Goal: Transaction & Acquisition: Purchase product/service

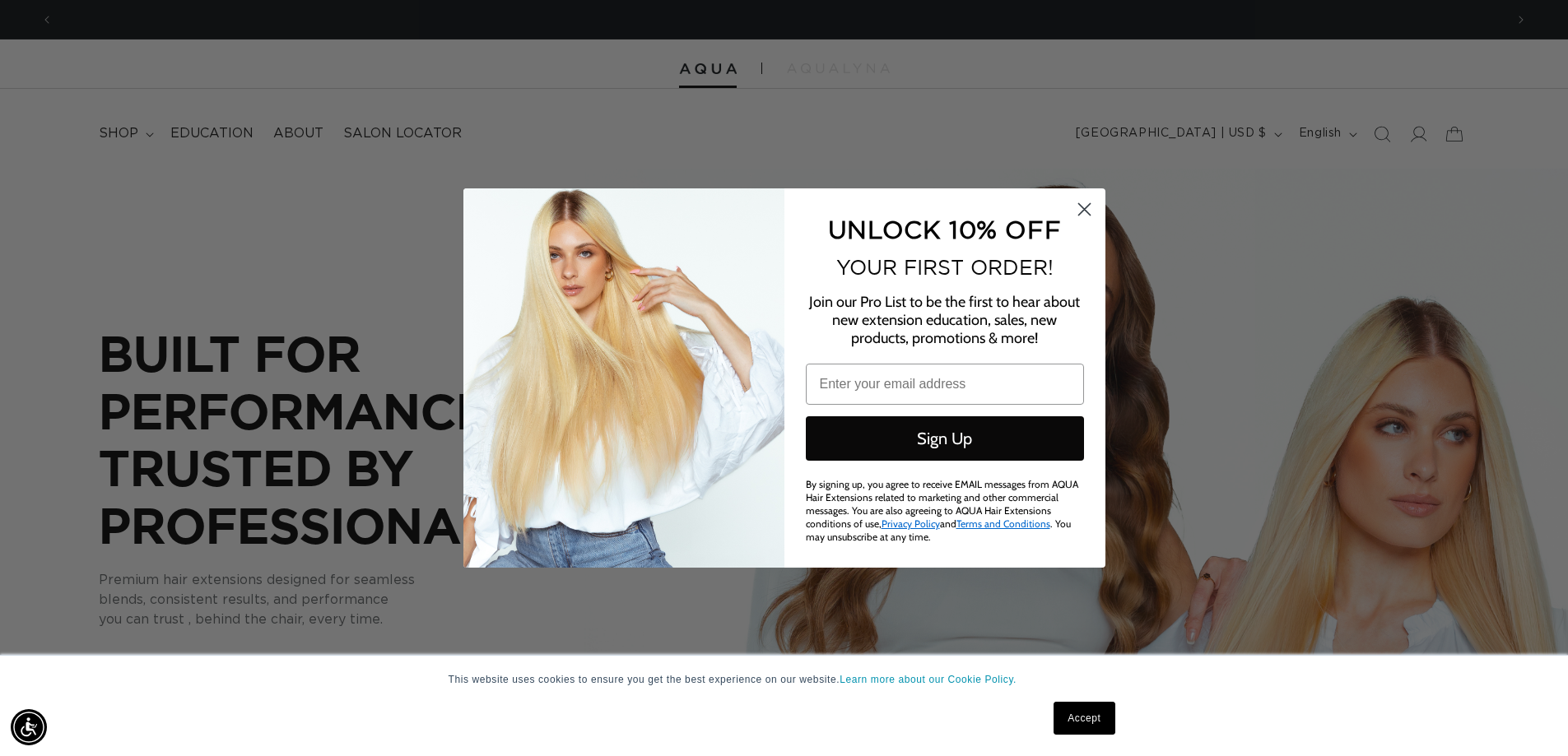
scroll to position [0, 1452]
click at [1088, 205] on circle "Close dialog" at bounding box center [1083, 210] width 27 height 27
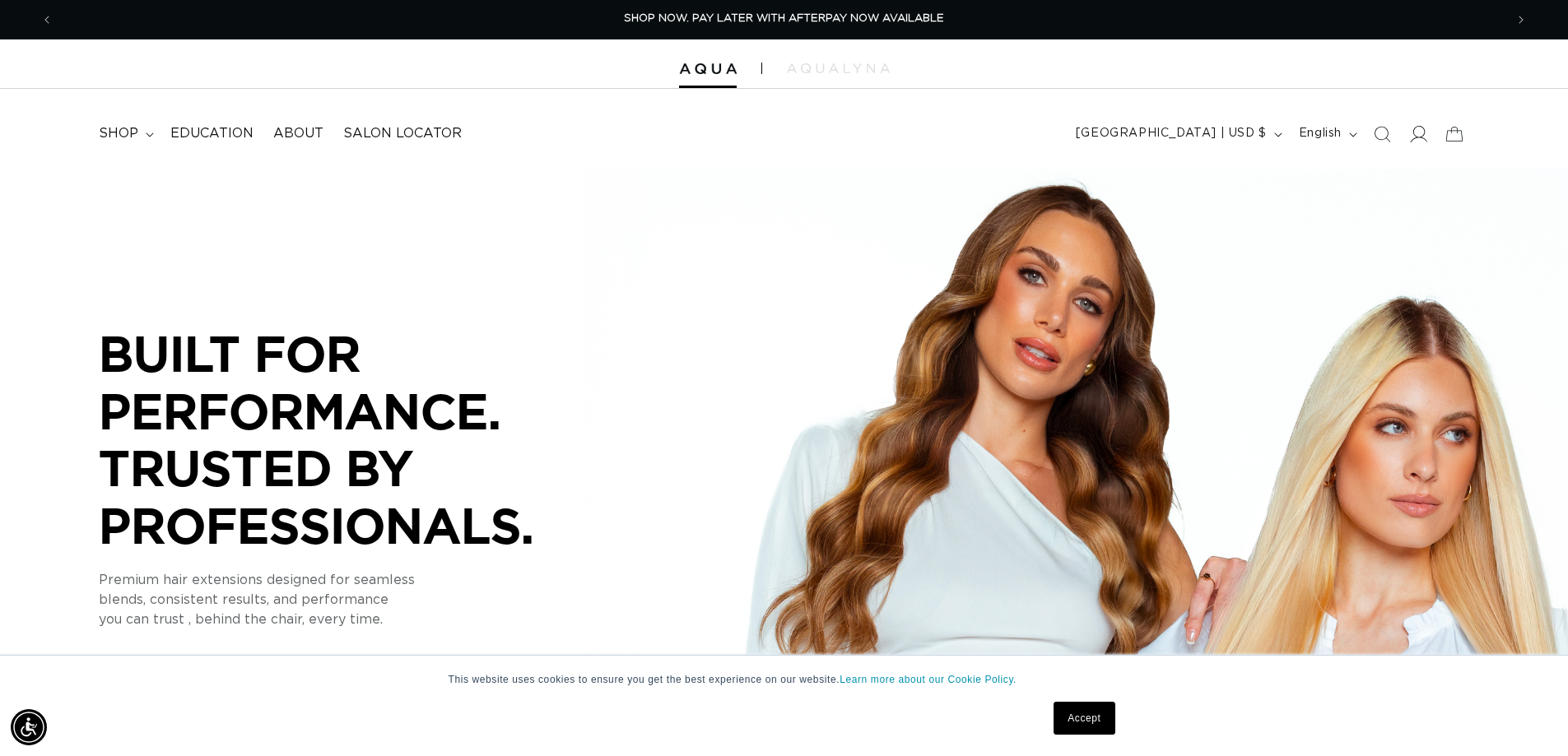
click at [1414, 131] on icon at bounding box center [1418, 133] width 17 height 17
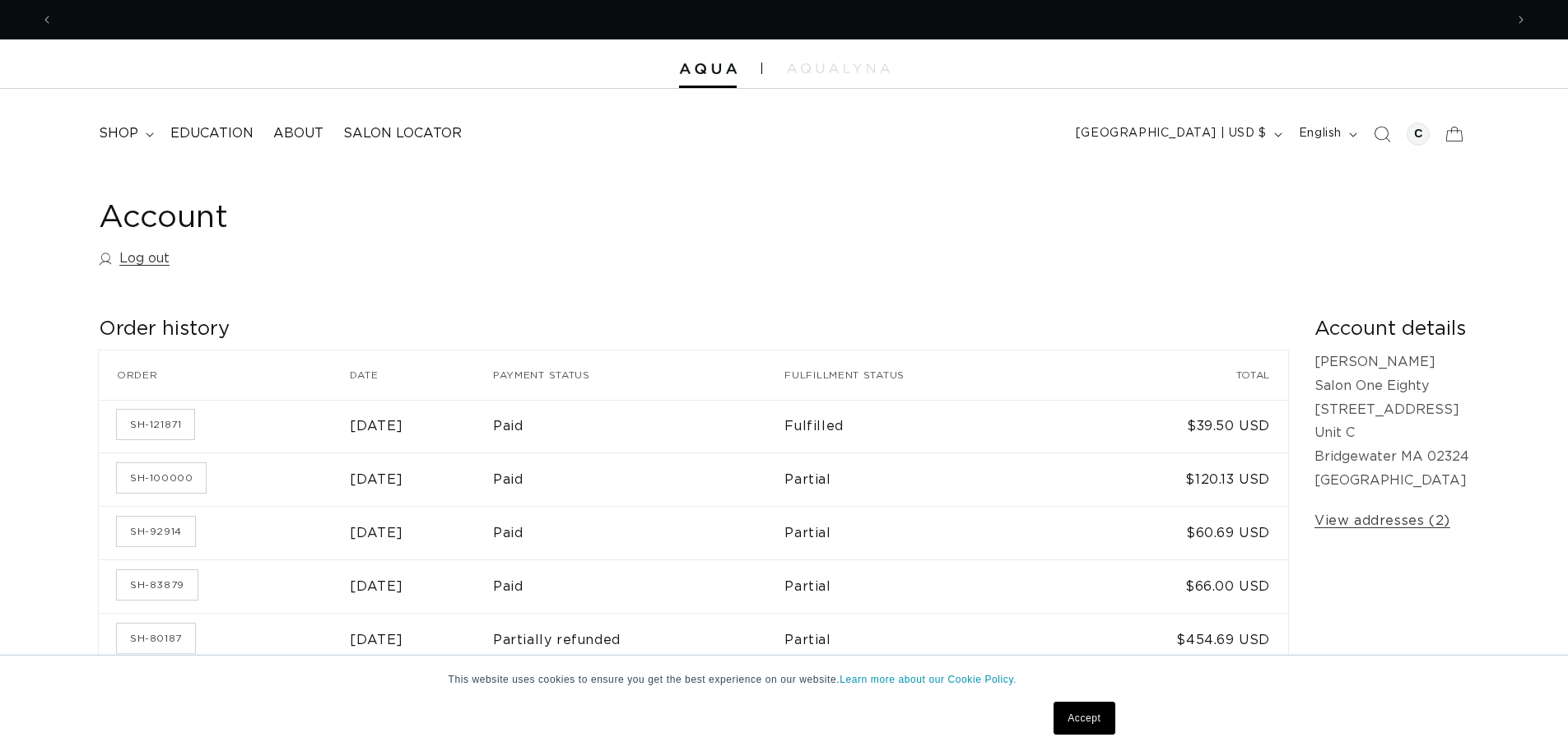
scroll to position [0, 1452]
click at [118, 137] on span "shop" at bounding box center [118, 133] width 40 height 17
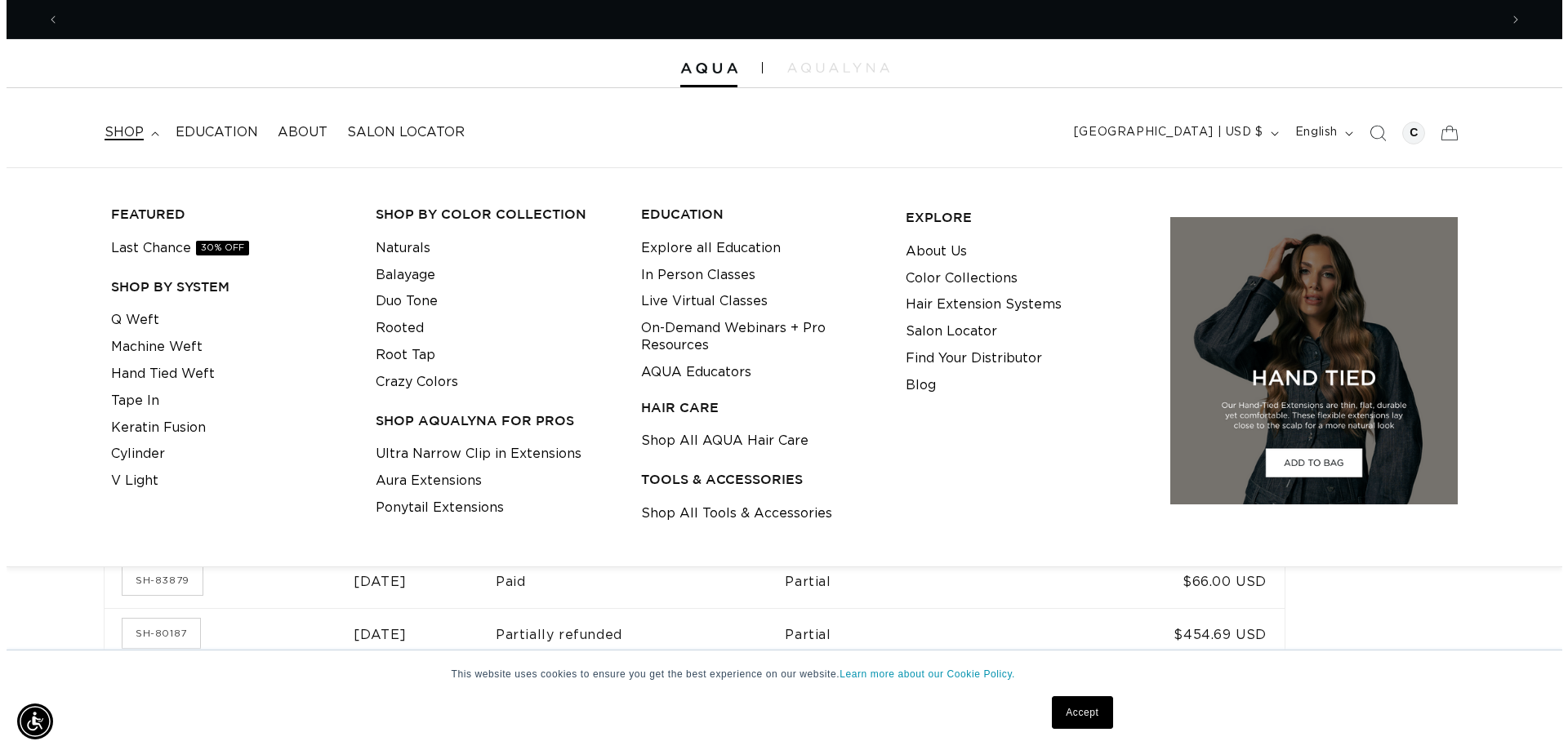
scroll to position [0, 0]
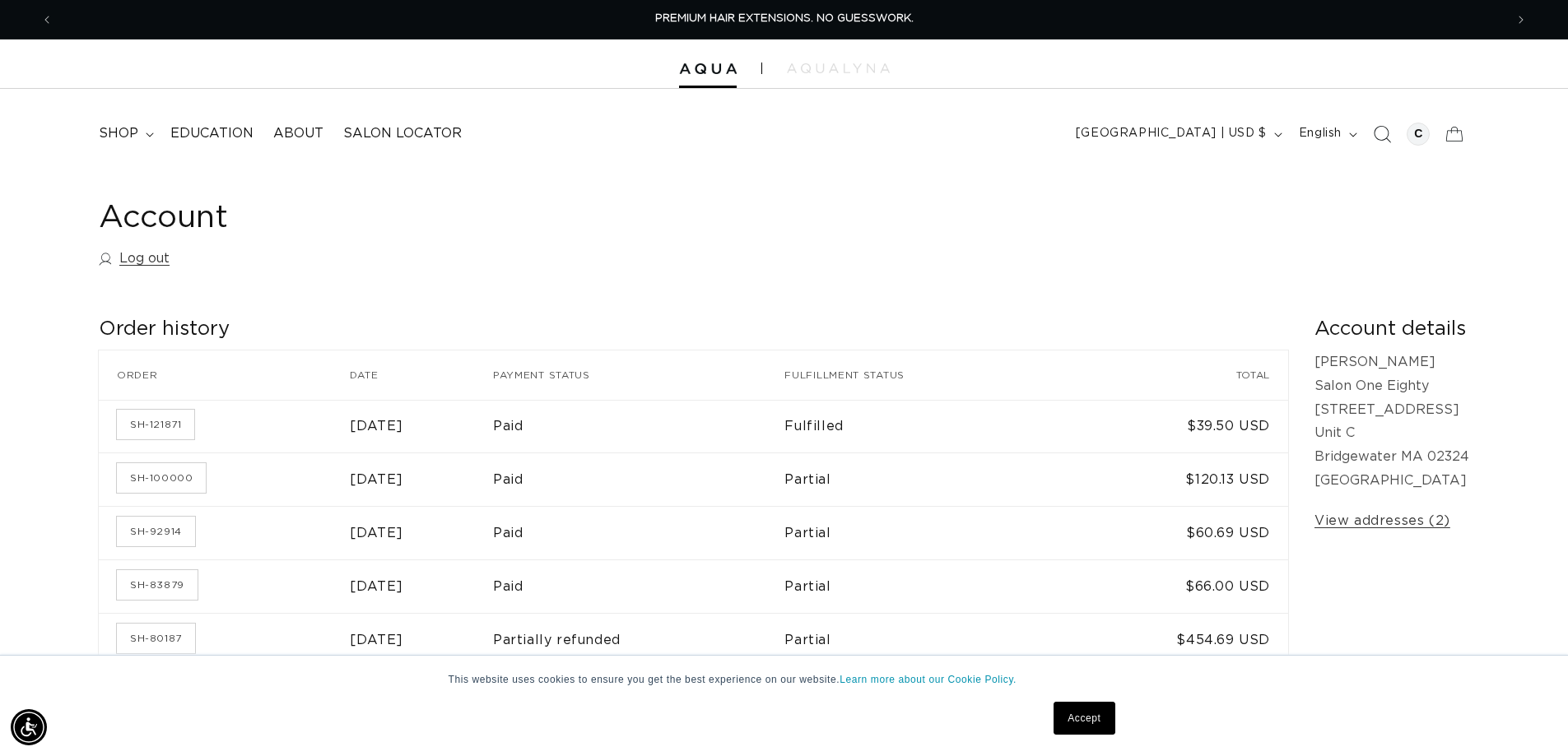
click at [1379, 137] on icon "Search" at bounding box center [1382, 133] width 17 height 17
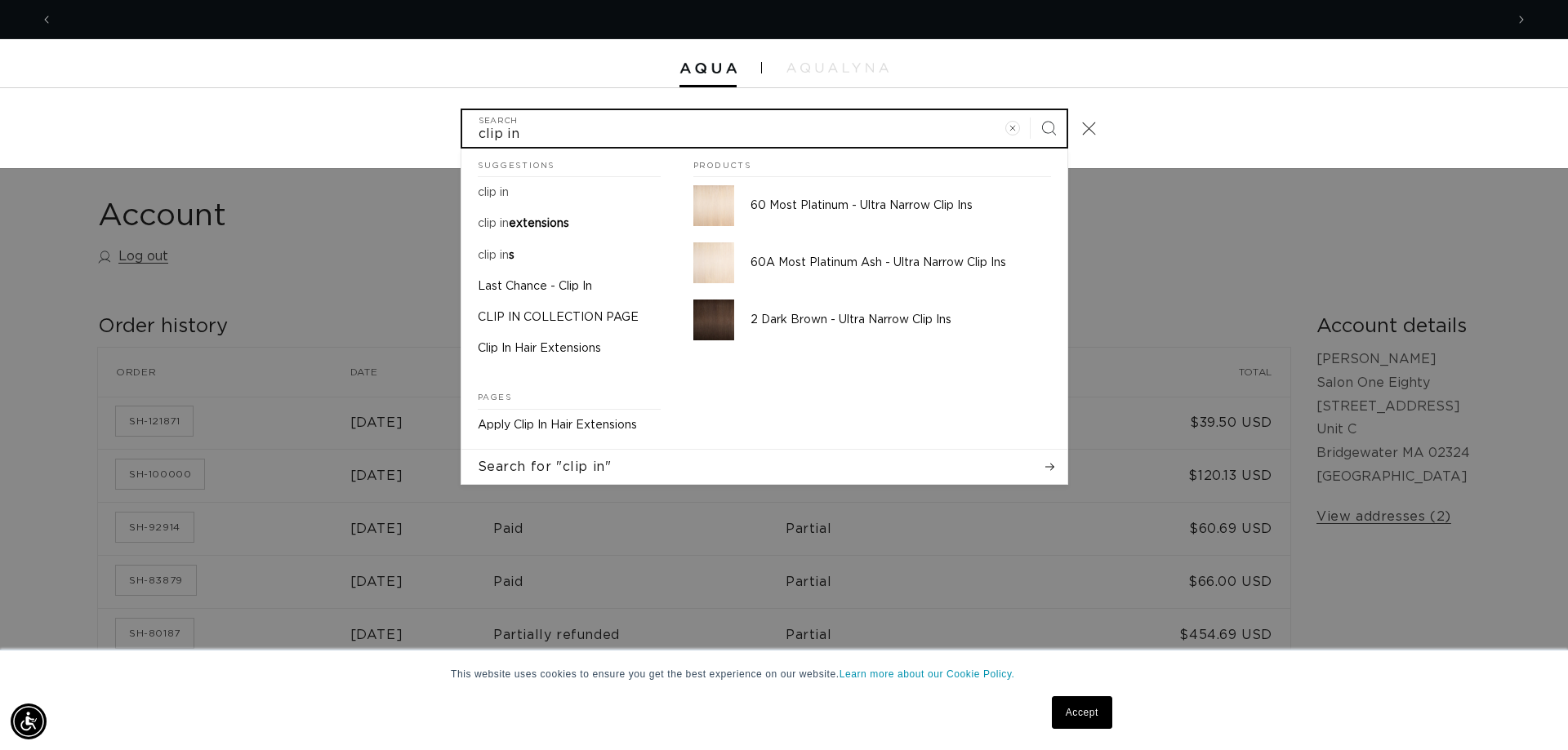
scroll to position [0, 2905]
type input "clip in"
click at [1031, 110] on button "Search" at bounding box center [1048, 128] width 36 height 35
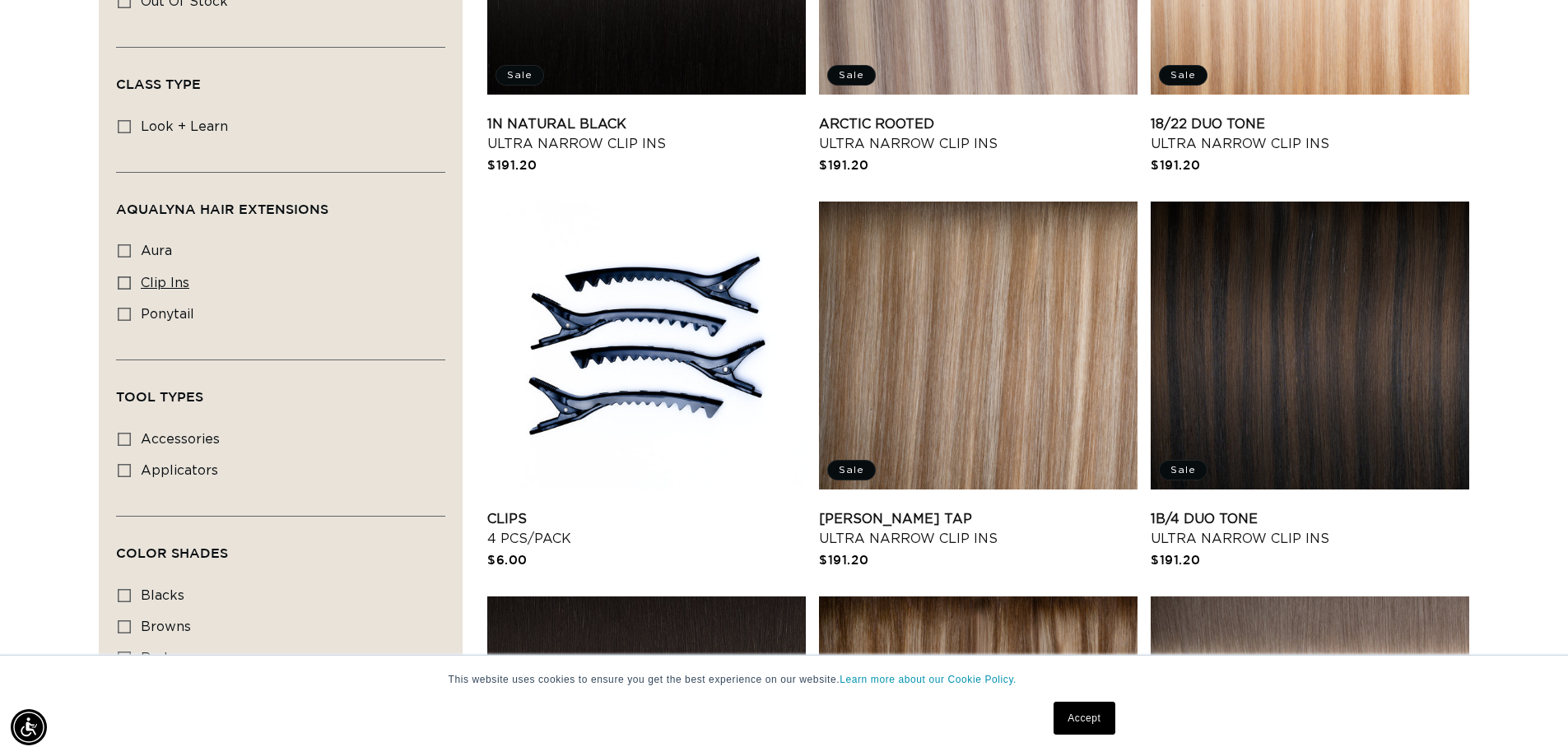
scroll to position [0, 1452]
click at [123, 276] on icon at bounding box center [125, 283] width 14 height 14
click at [123, 276] on input "clip ins clip ins (60 products)" at bounding box center [125, 283] width 14 height 14
checkbox input "true"
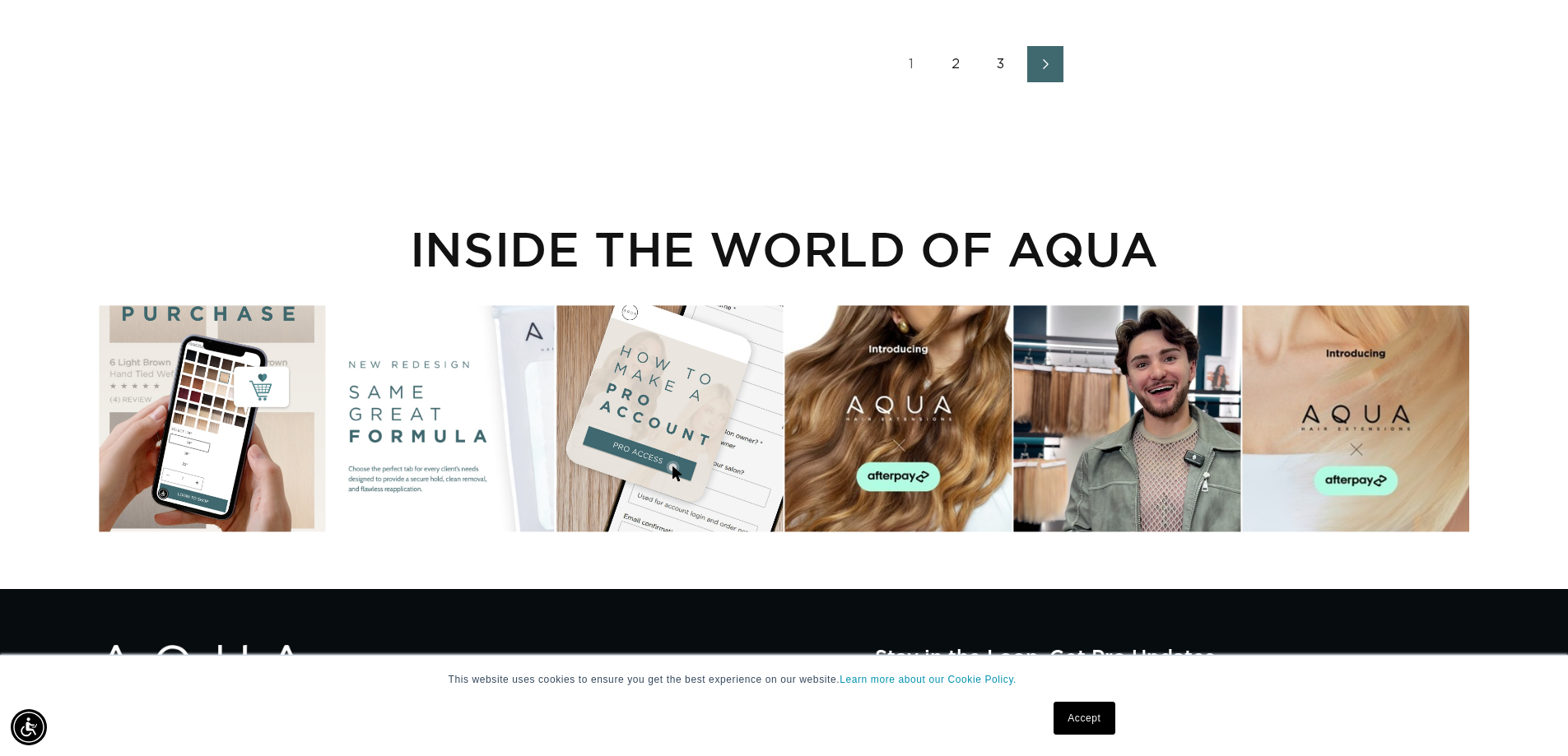
scroll to position [3785, 0]
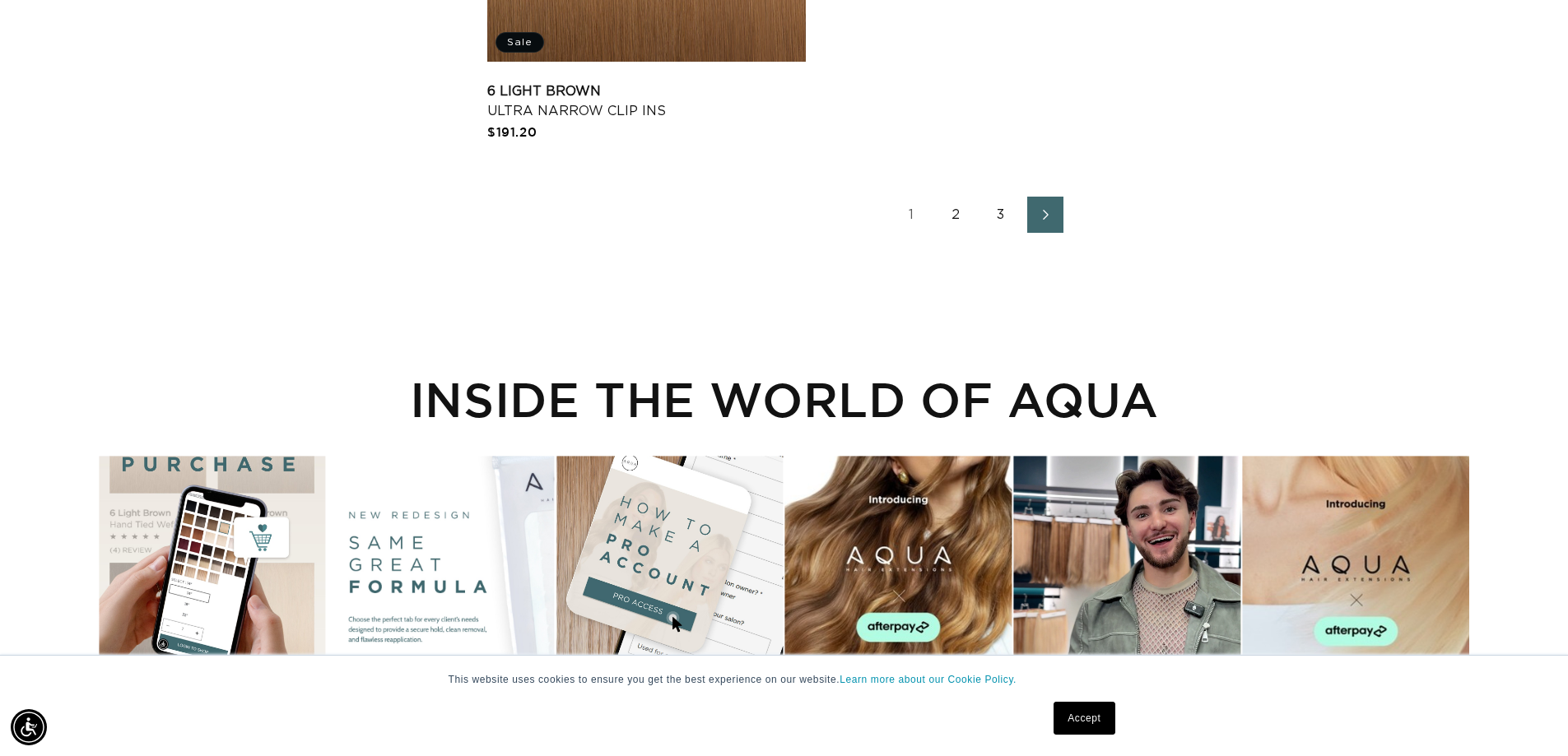
click at [1005, 210] on link "3" at bounding box center [1000, 214] width 36 height 36
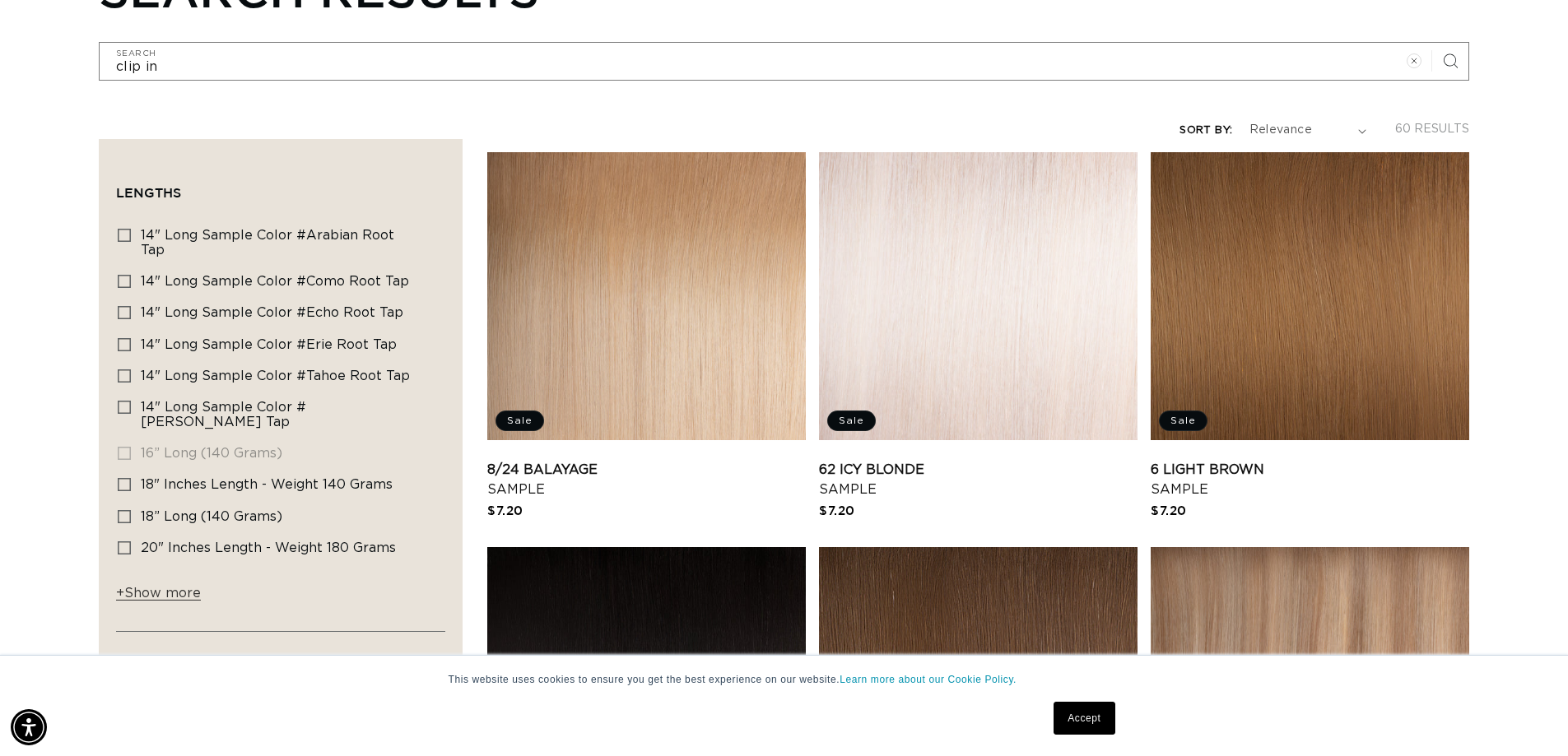
scroll to position [0, 1452]
click at [163, 587] on span "+ Show more" at bounding box center [159, 594] width 85 height 14
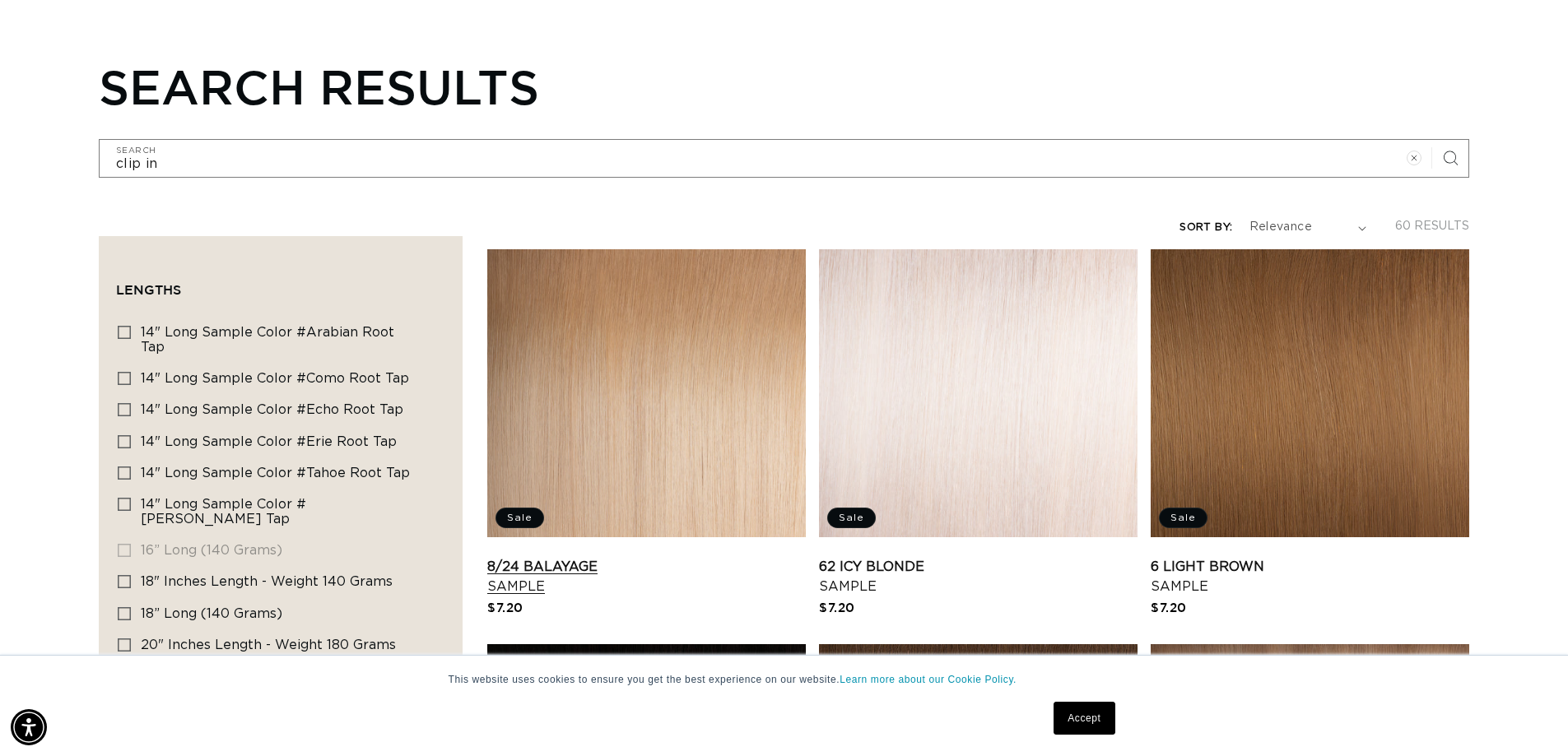
scroll to position [0, 0]
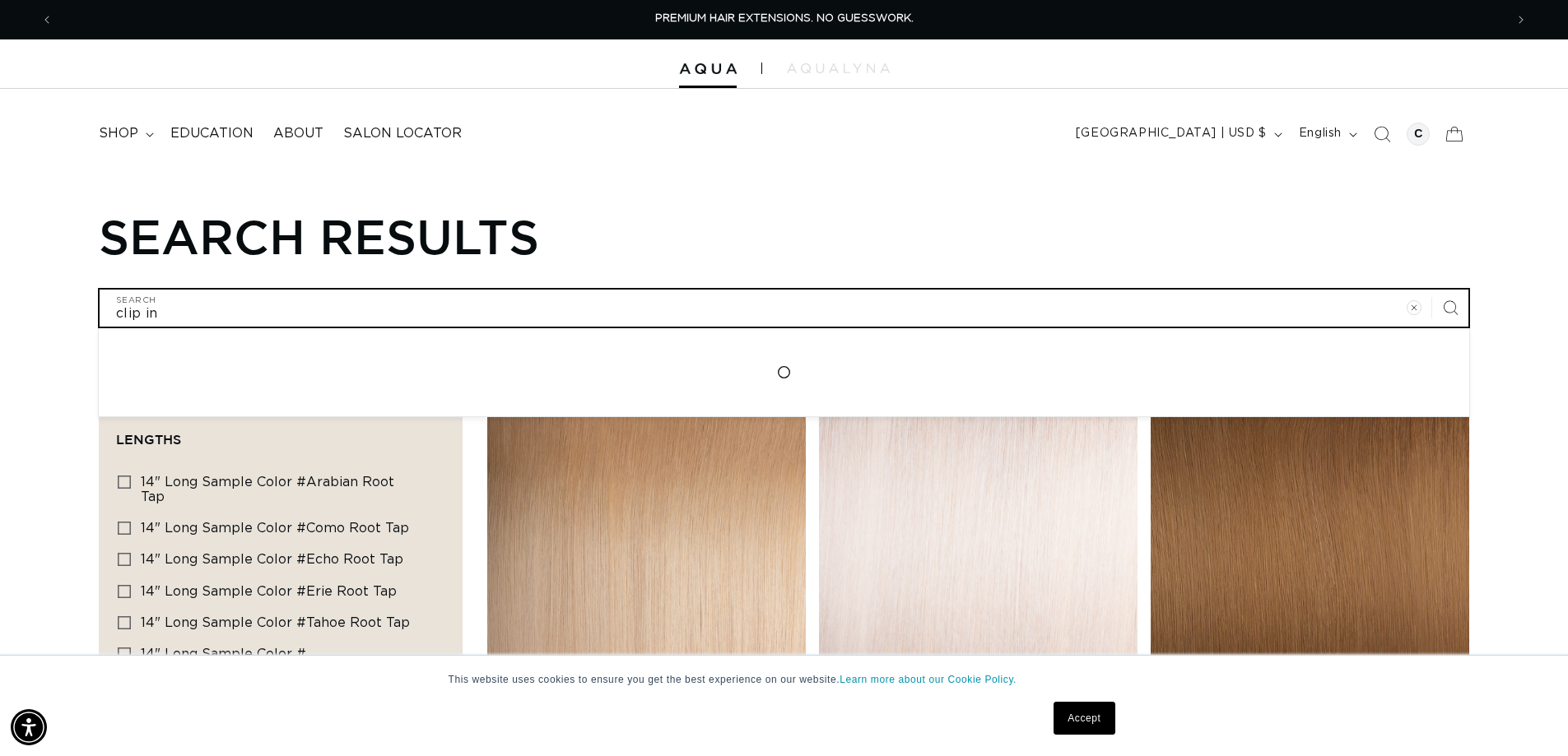
click at [1174, 302] on input "clip in" at bounding box center [784, 308] width 1369 height 37
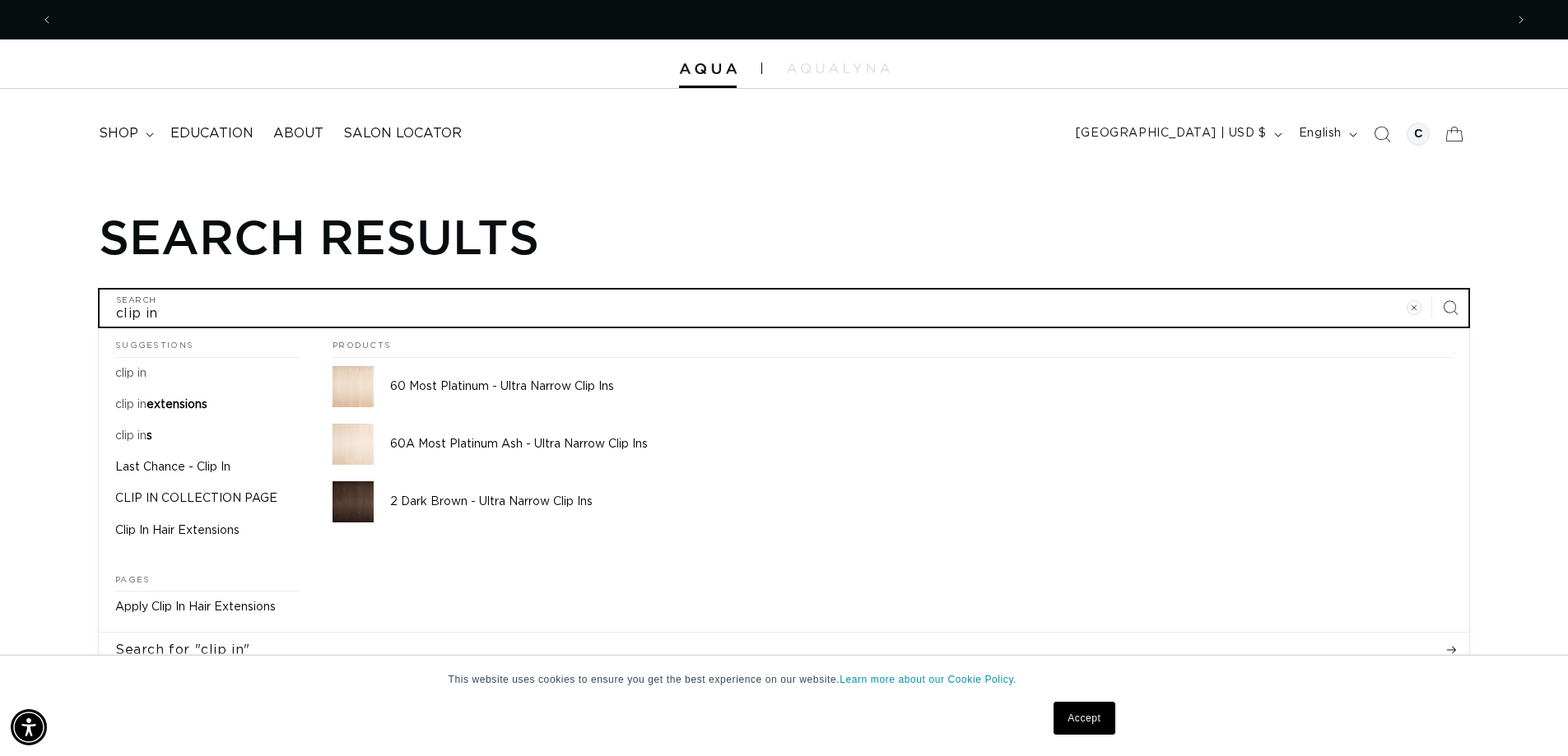
scroll to position [0, 1452]
type input "clip in"
type input "clip in f"
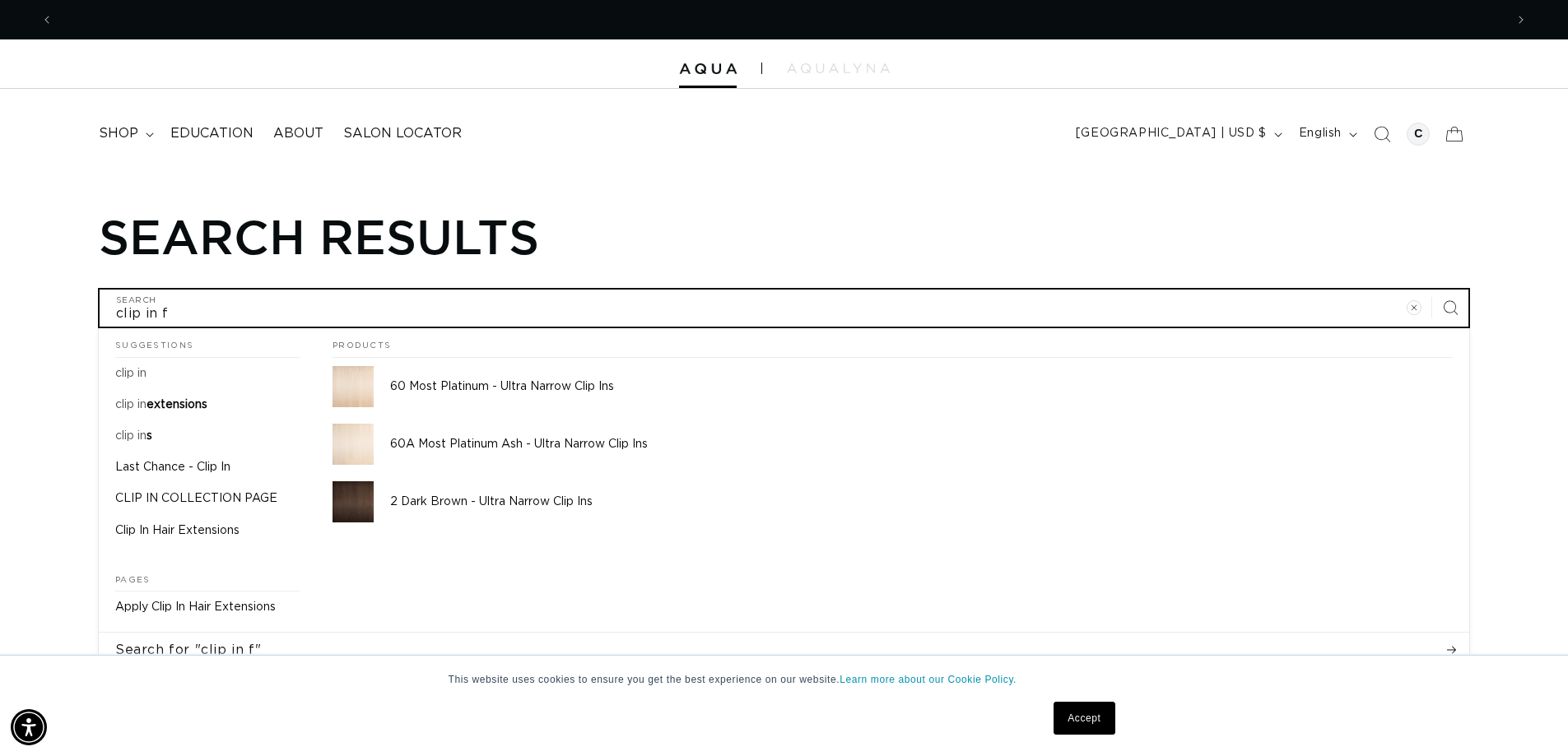
scroll to position [0, 2903]
type input "clip in fn"
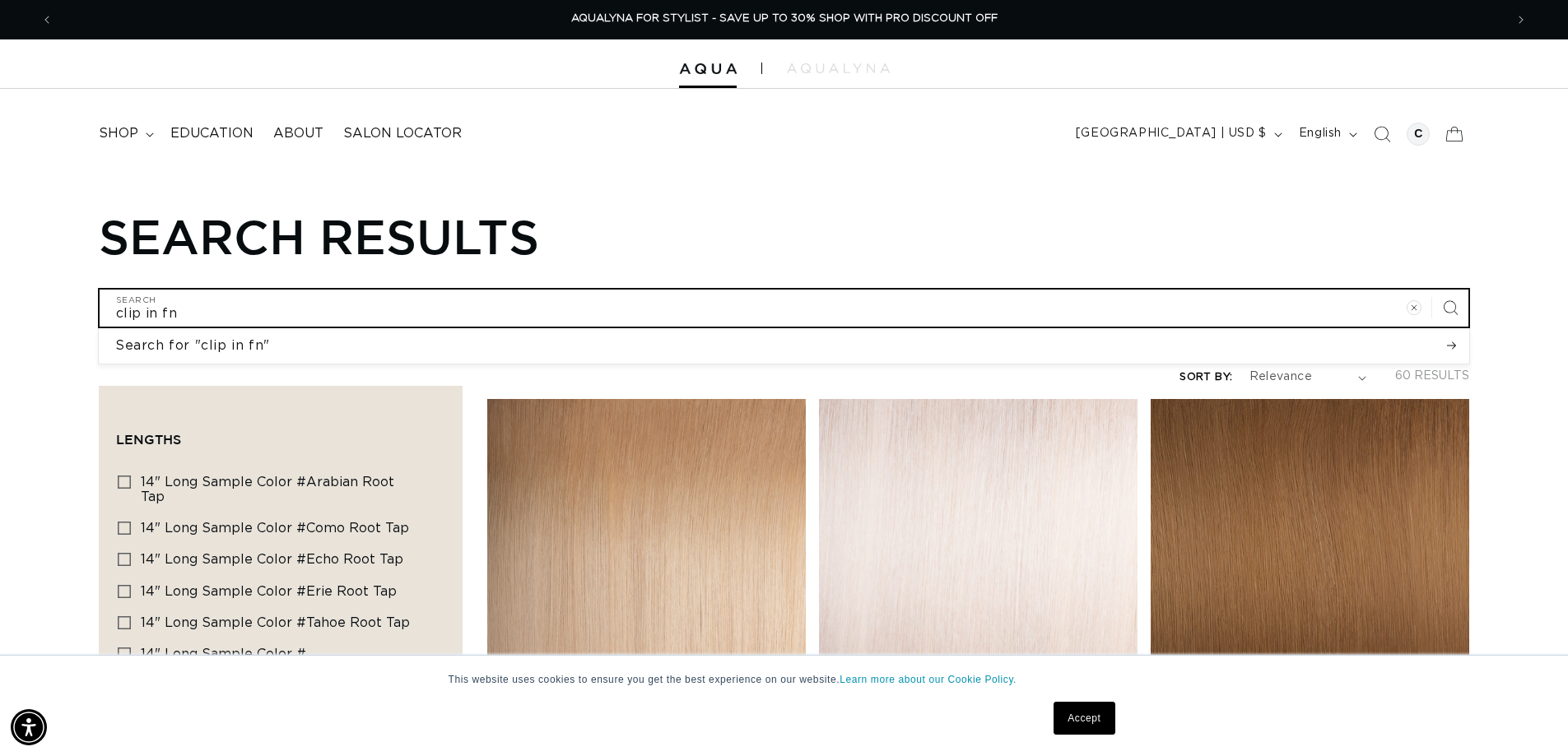
type input "clip in f"
type input "clip in fa"
type input "clip in fan"
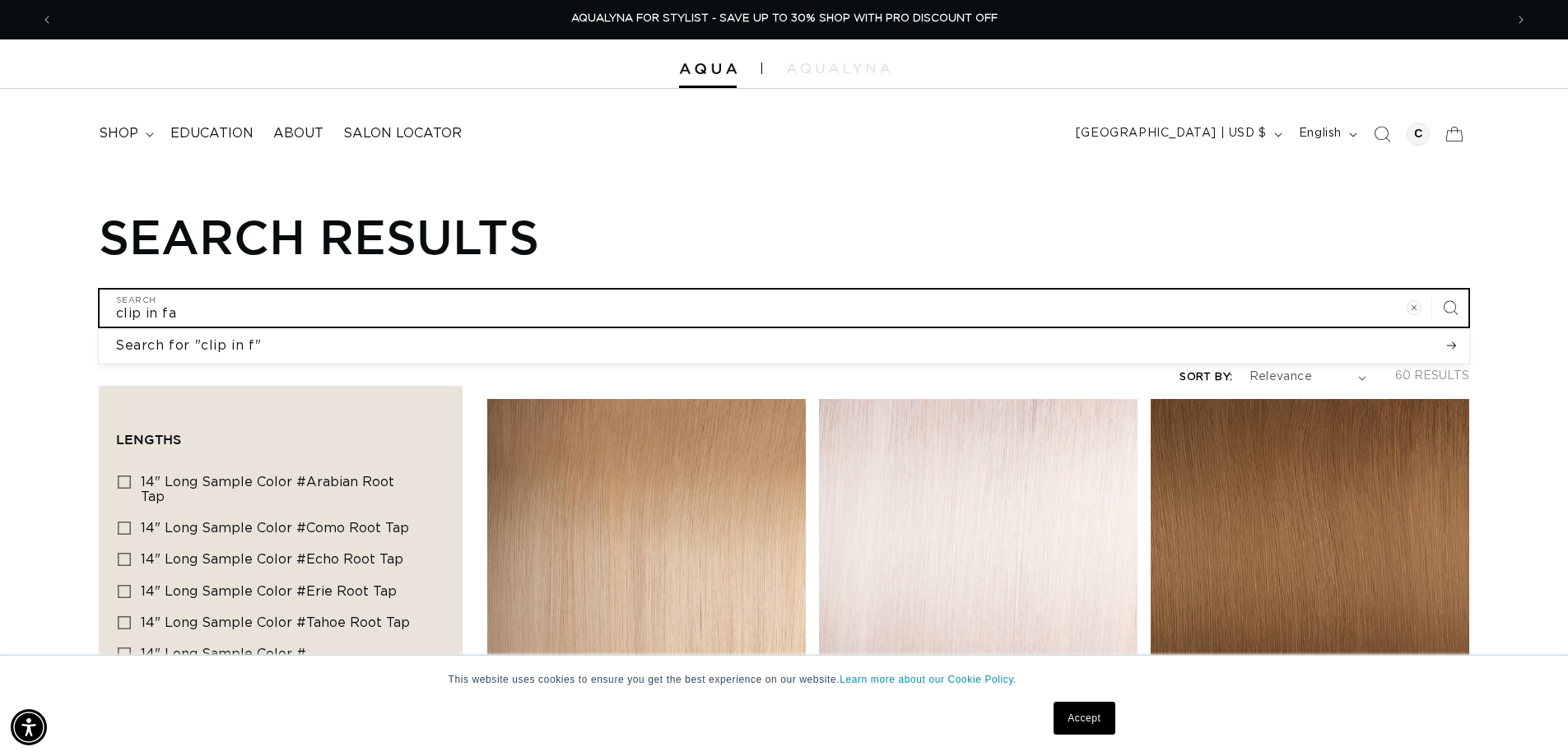
type input "clip in fan"
type input "clip in fant"
type input "clip in fanta"
type input "clip in fantas"
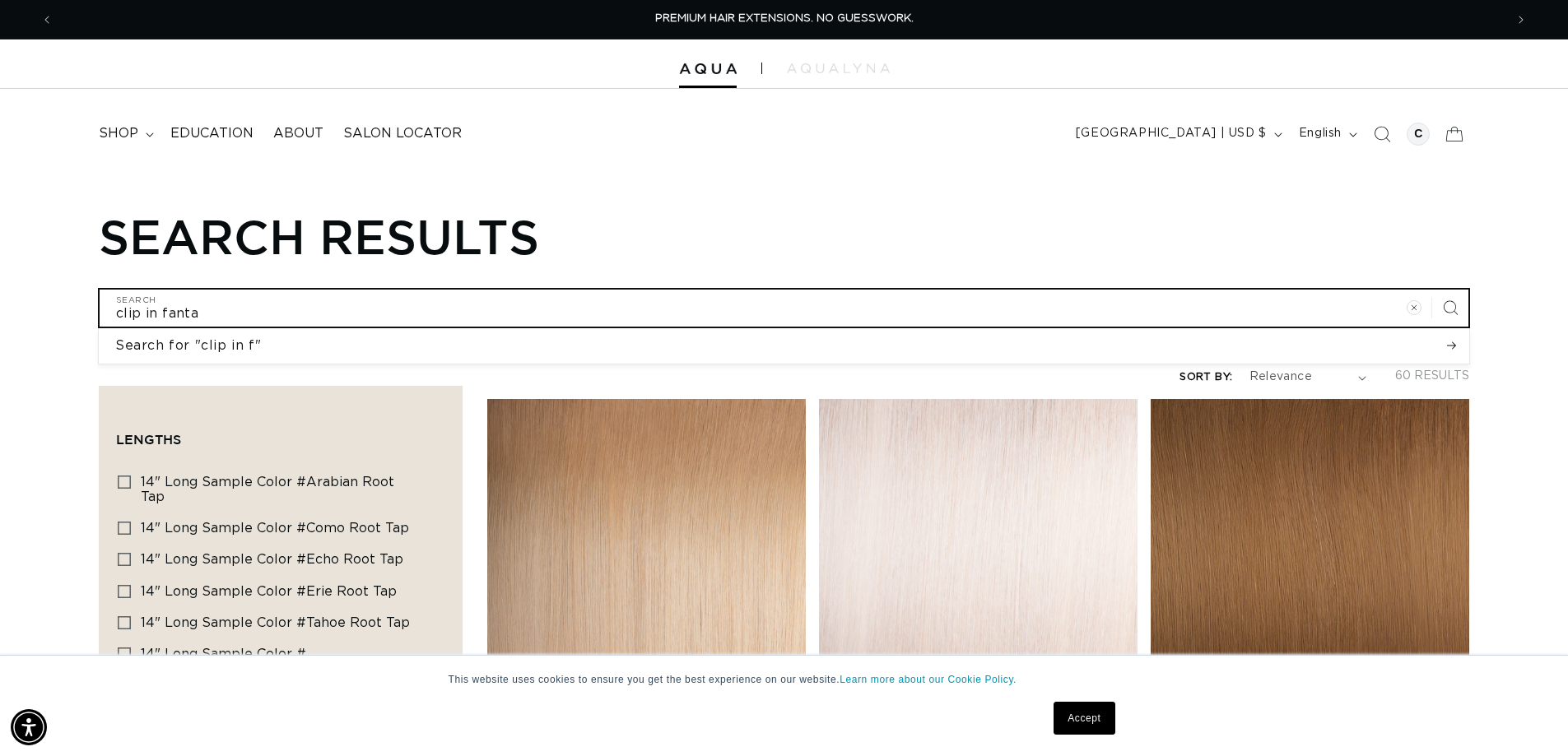
type input "clip in fantas"
type input "clip in fantasy"
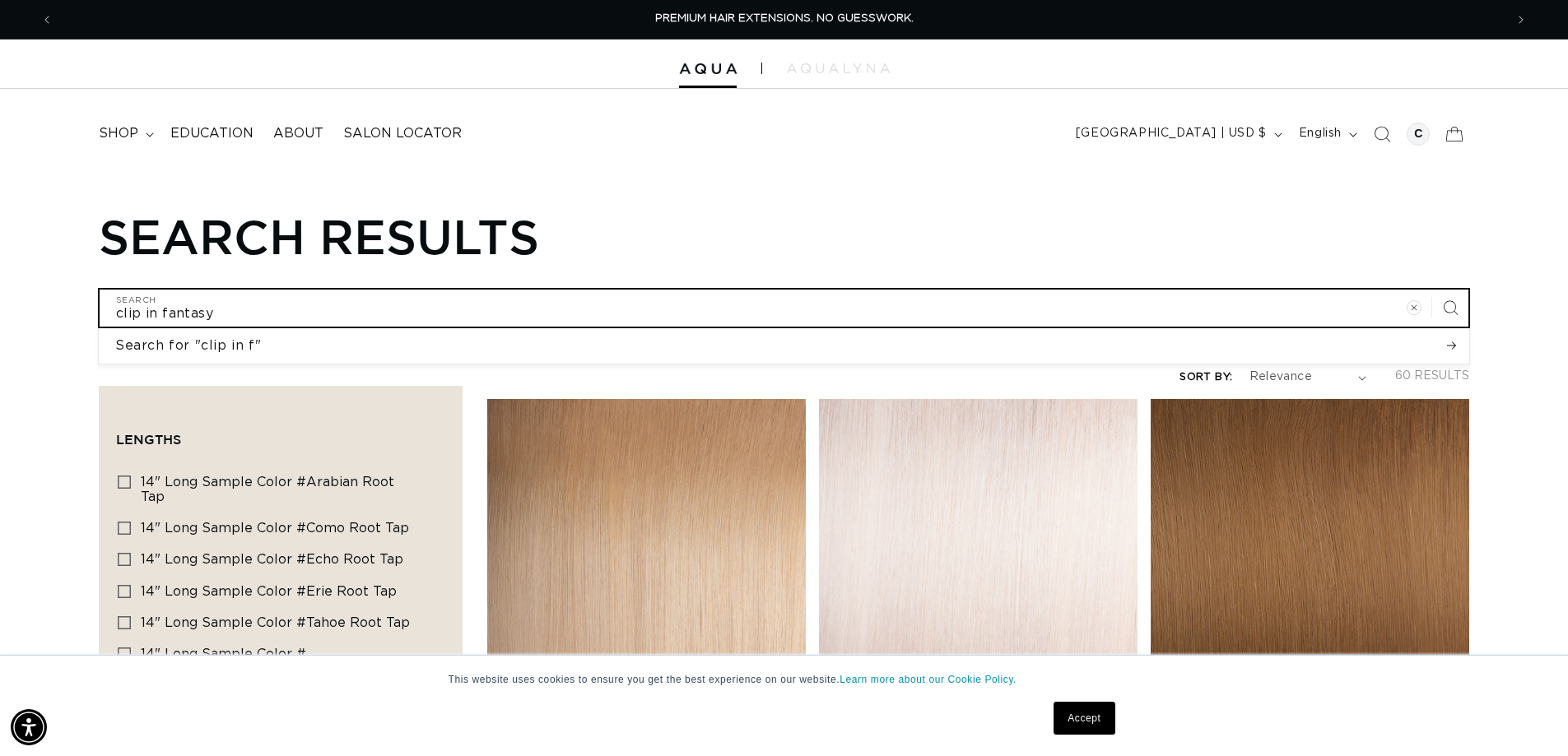
type input "clip in fantasy c"
type input "clip in fantasy co"
type input "clip in fantasy col"
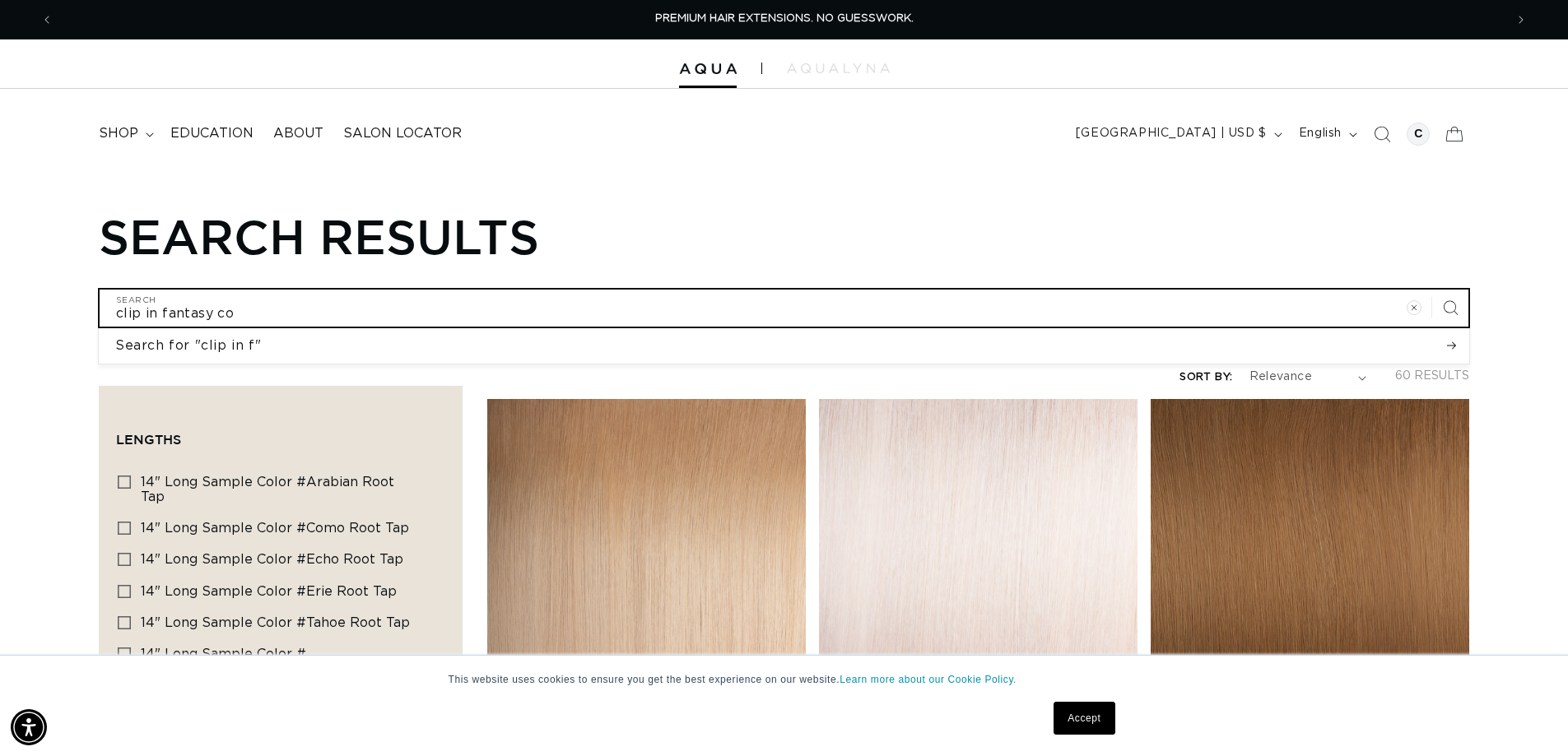
type input "clip in fantasy col"
type input "clip in fantasy colo"
type input "clip in fantasy color"
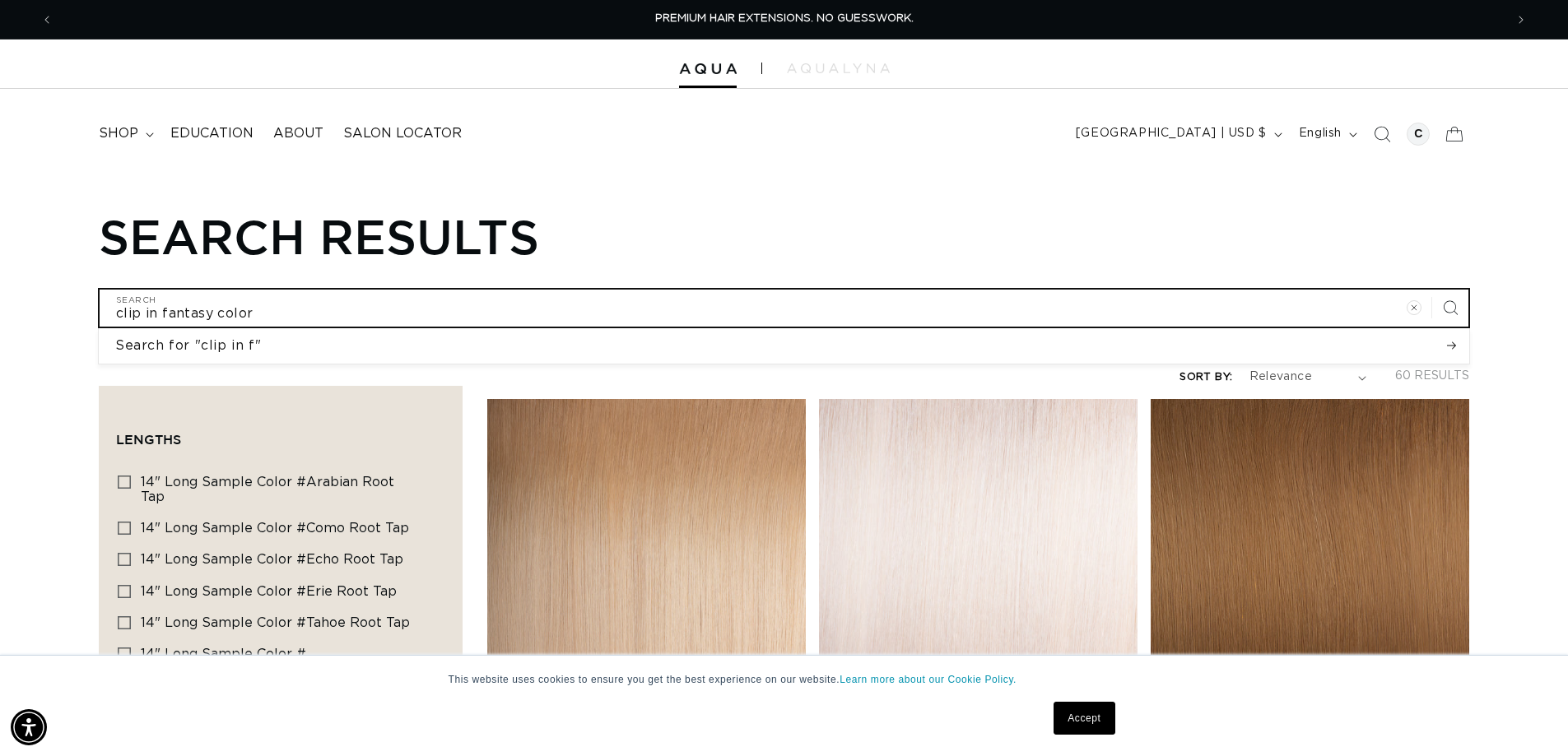
type input "clip in fantasy colors"
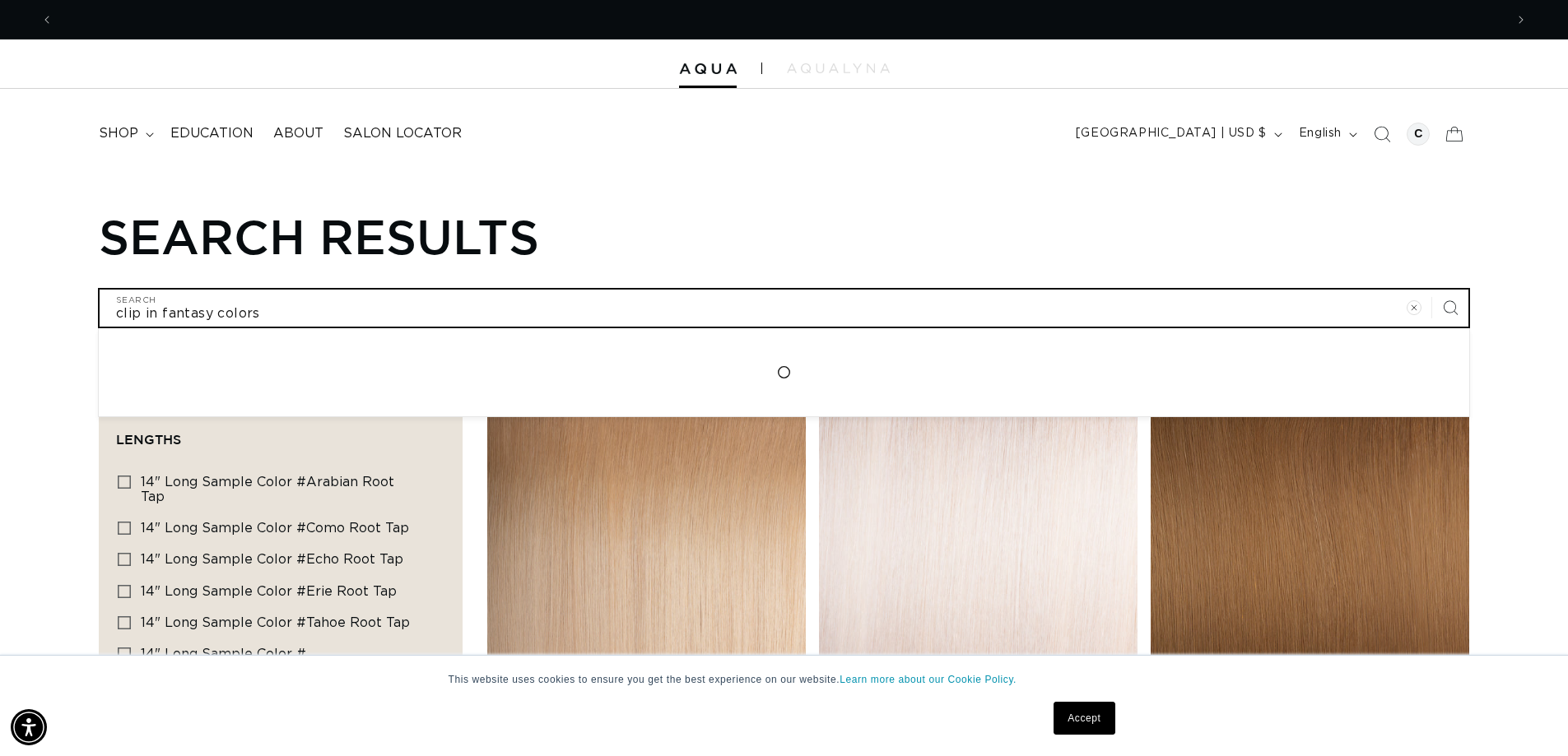
scroll to position [0, 1452]
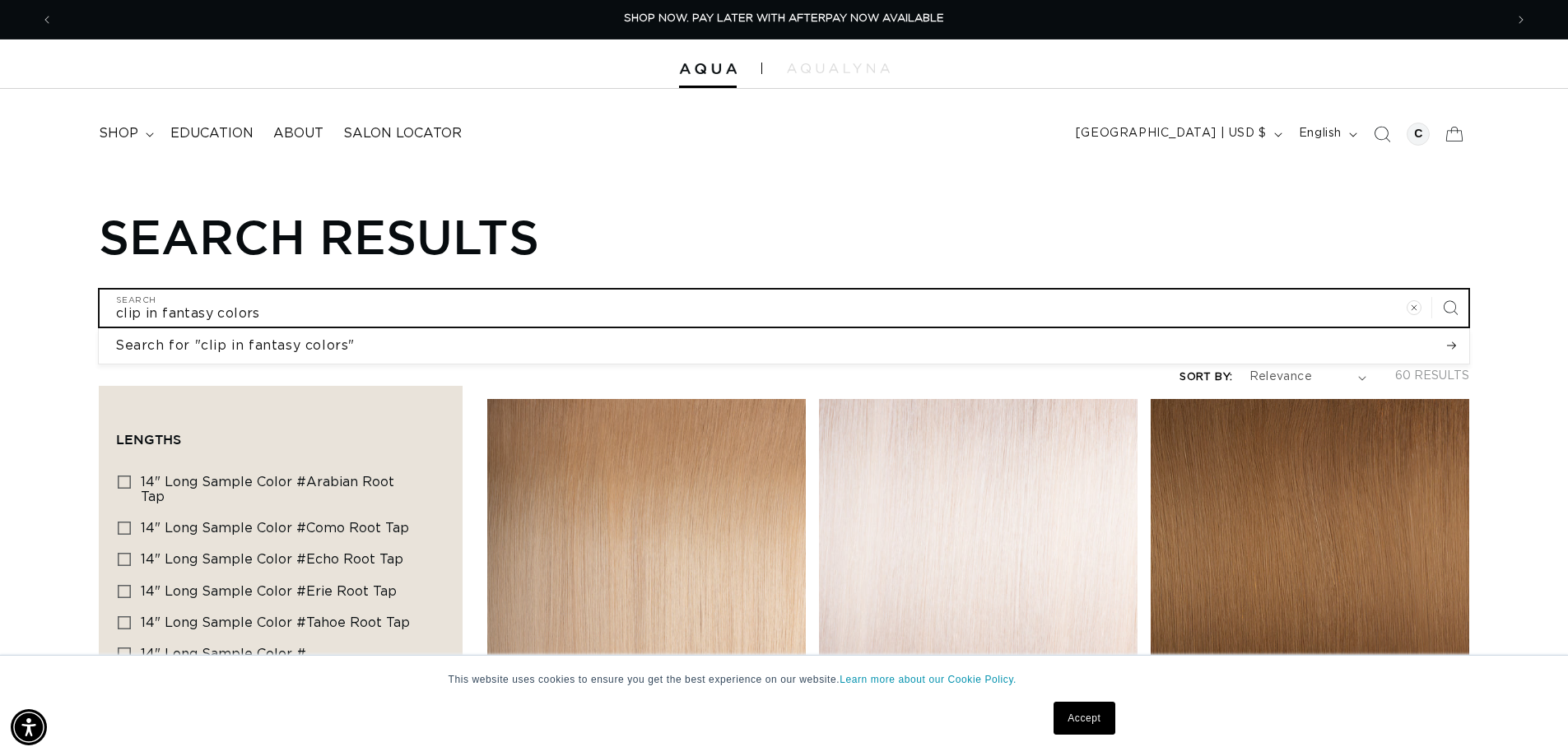
type input "clip in fantasy colors"
click at [99, 329] on button "Search for "clip in fantasy colors"" at bounding box center [784, 346] width 1371 height 35
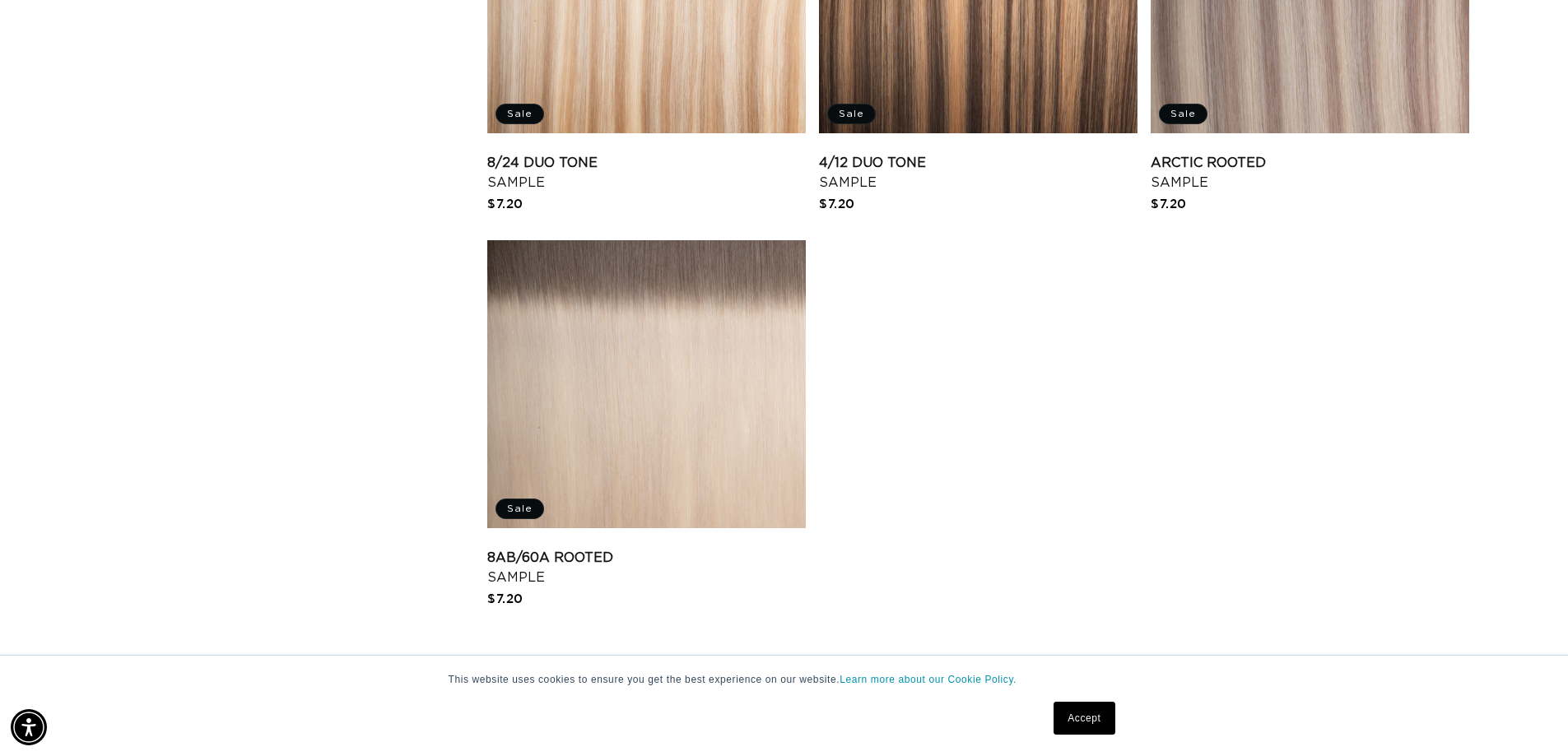
scroll to position [3538, 0]
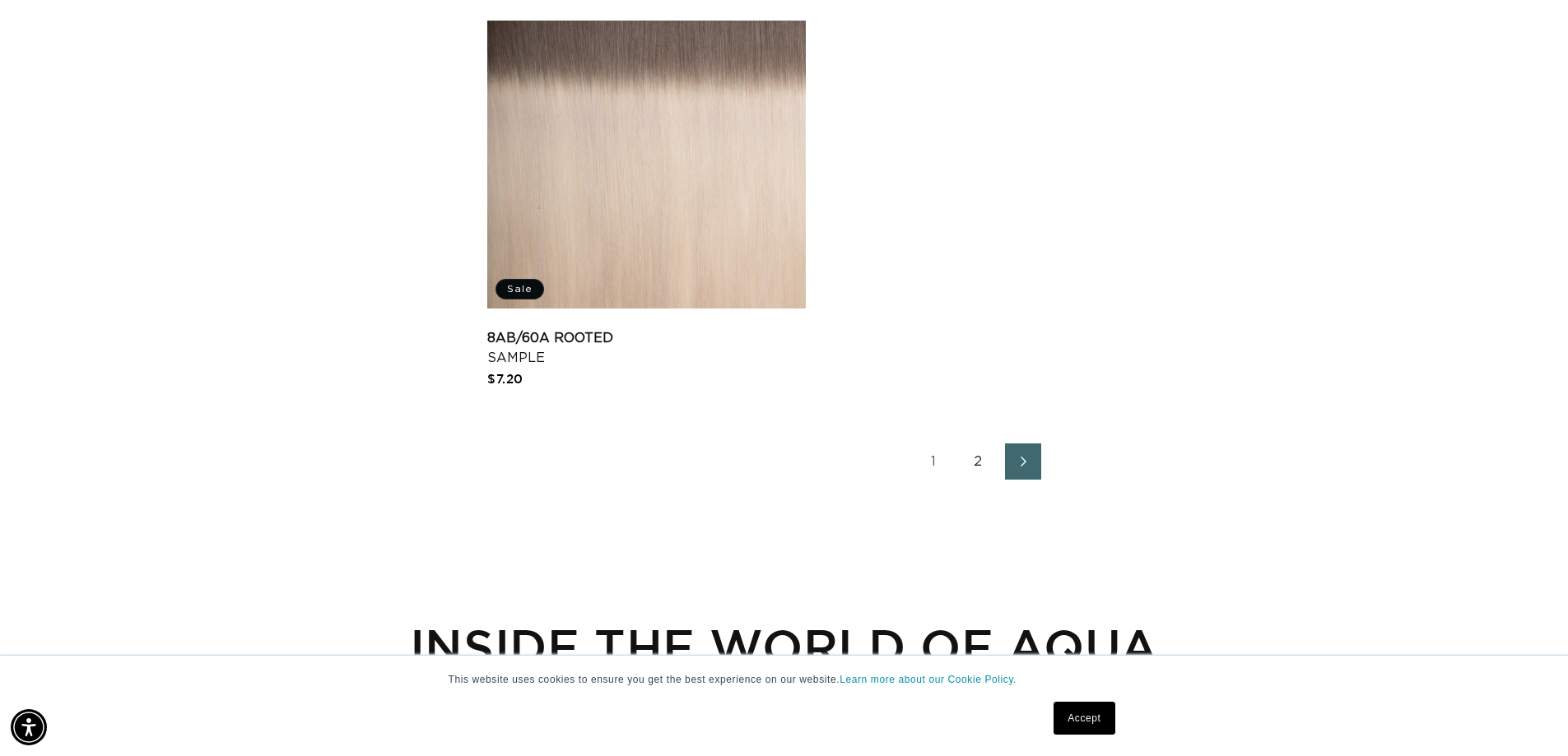
click at [981, 459] on link "2" at bounding box center [978, 461] width 36 height 36
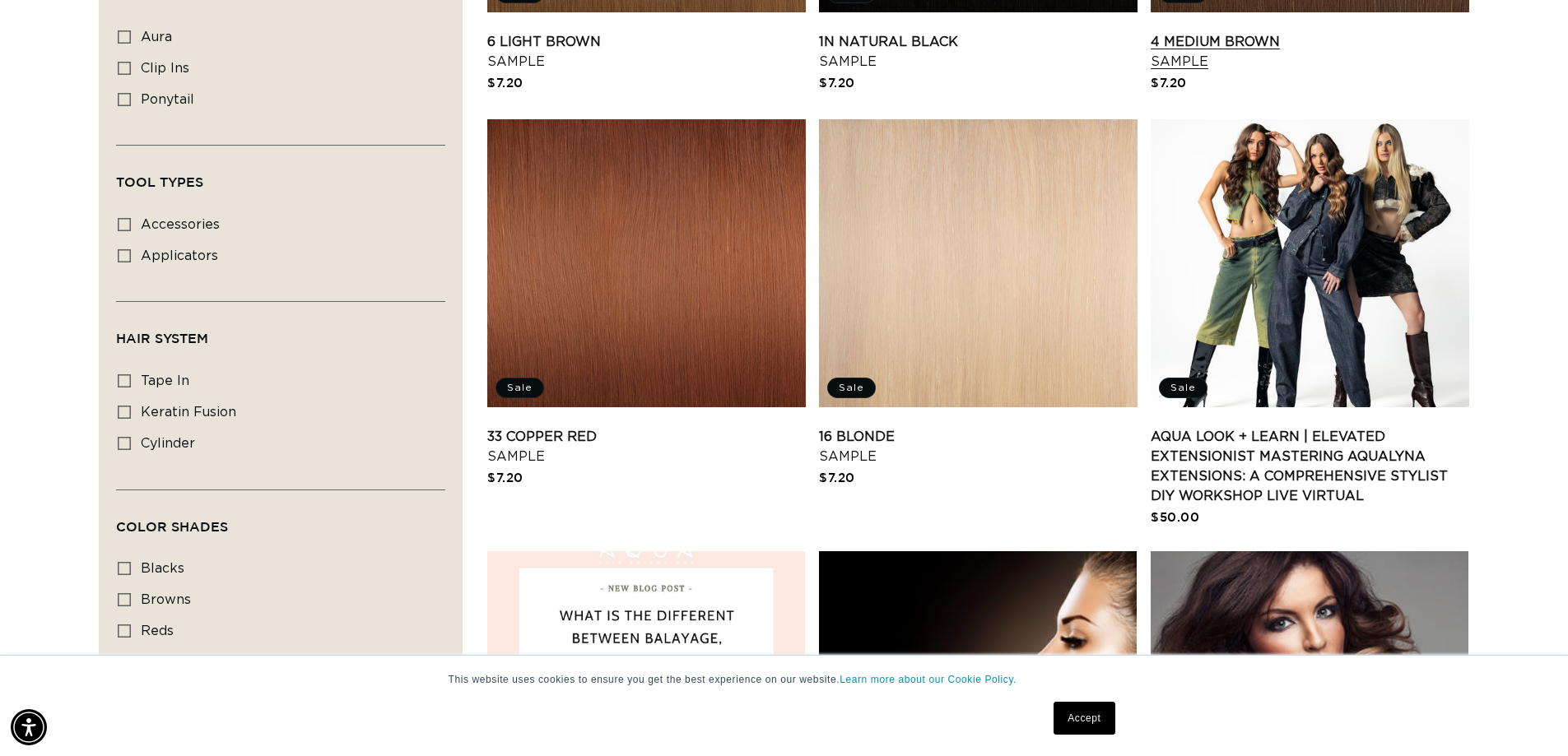
scroll to position [0, 1452]
